Goal: Information Seeking & Learning: Learn about a topic

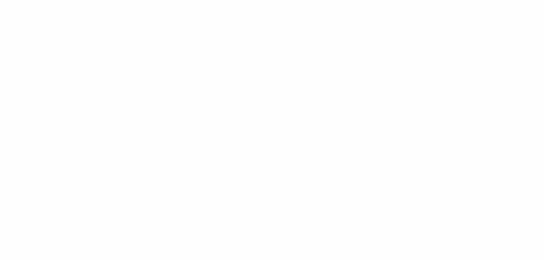
type input "******"
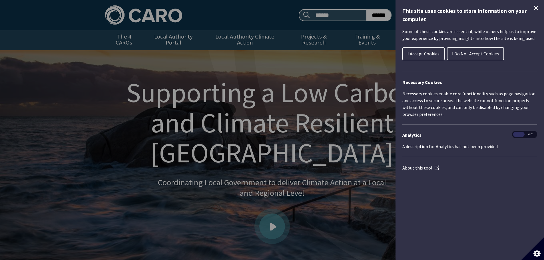
click at [535, 7] on icon "Close Cookie Control" at bounding box center [536, 8] width 7 height 7
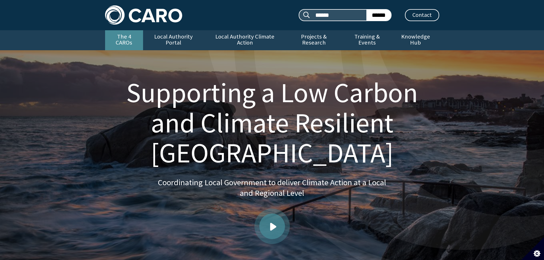
click at [125, 38] on link "The 4 CAROs" at bounding box center [124, 40] width 38 height 20
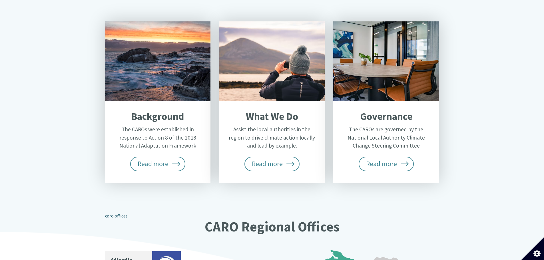
scroll to position [262, 0]
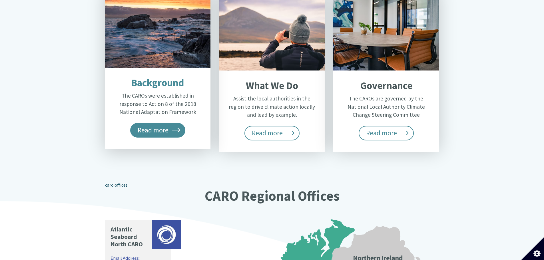
click at [153, 123] on span "Read more" at bounding box center [157, 130] width 55 height 14
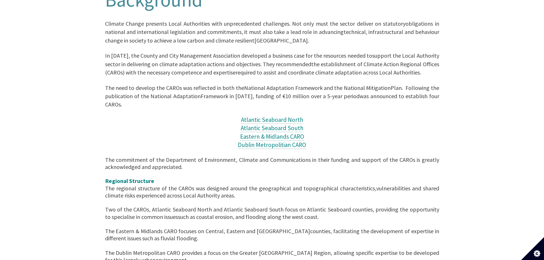
scroll to position [160, 0]
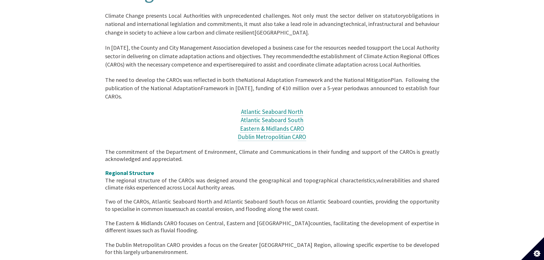
click at [273, 108] on span "Atlantic Seaboard North" at bounding box center [272, 112] width 62 height 8
